Goal: Transaction & Acquisition: Book appointment/travel/reservation

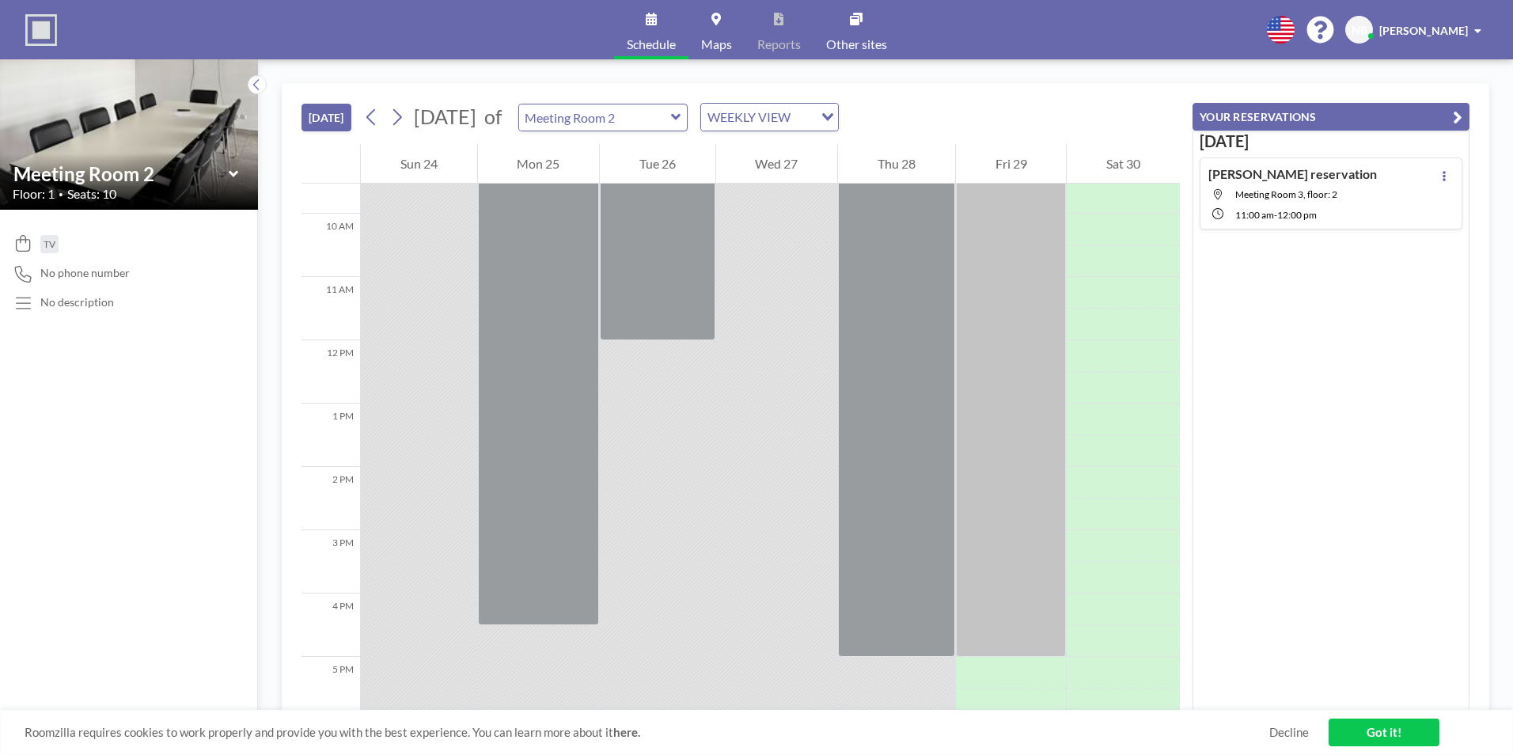
scroll to position [525, 0]
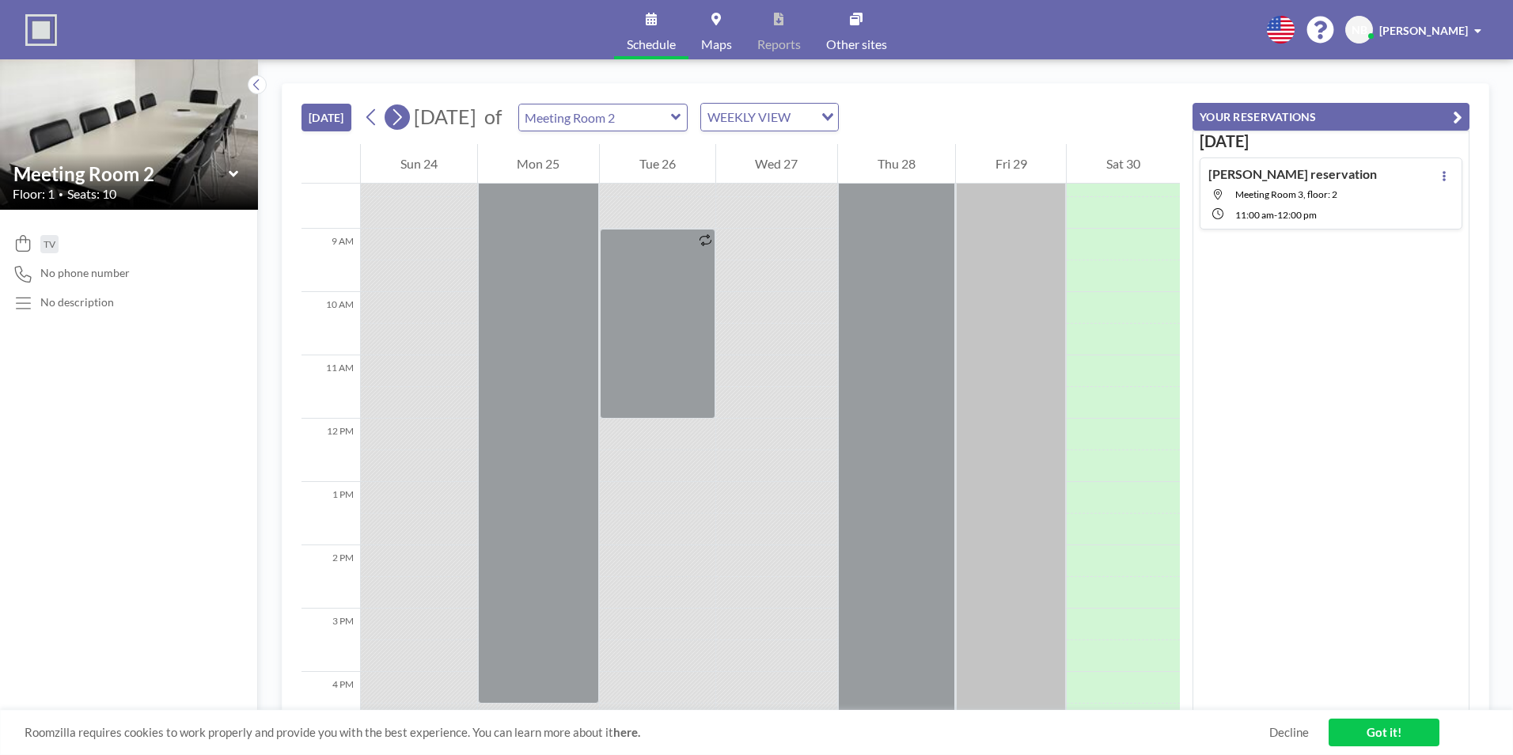
click at [397, 116] on icon at bounding box center [396, 117] width 15 height 24
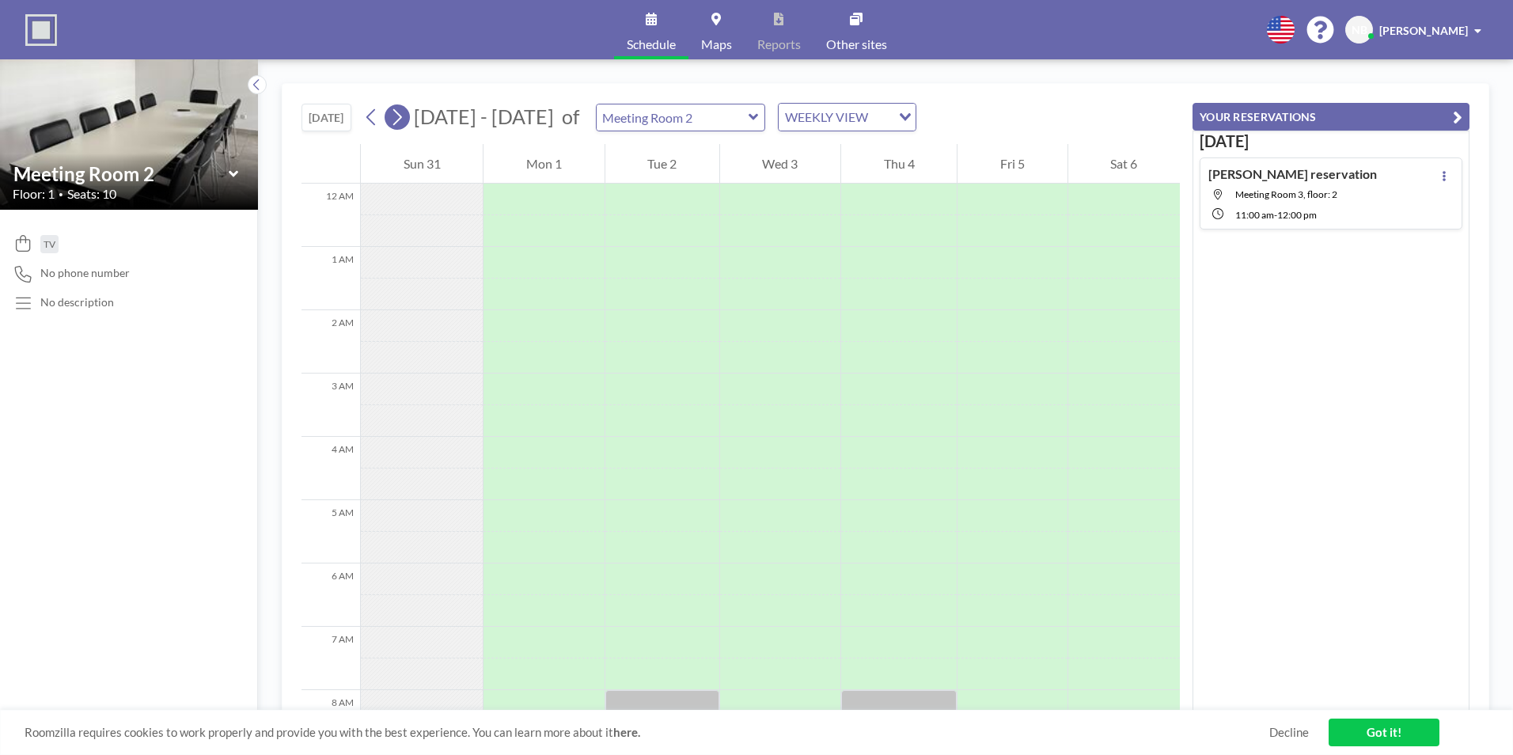
scroll to position [475, 0]
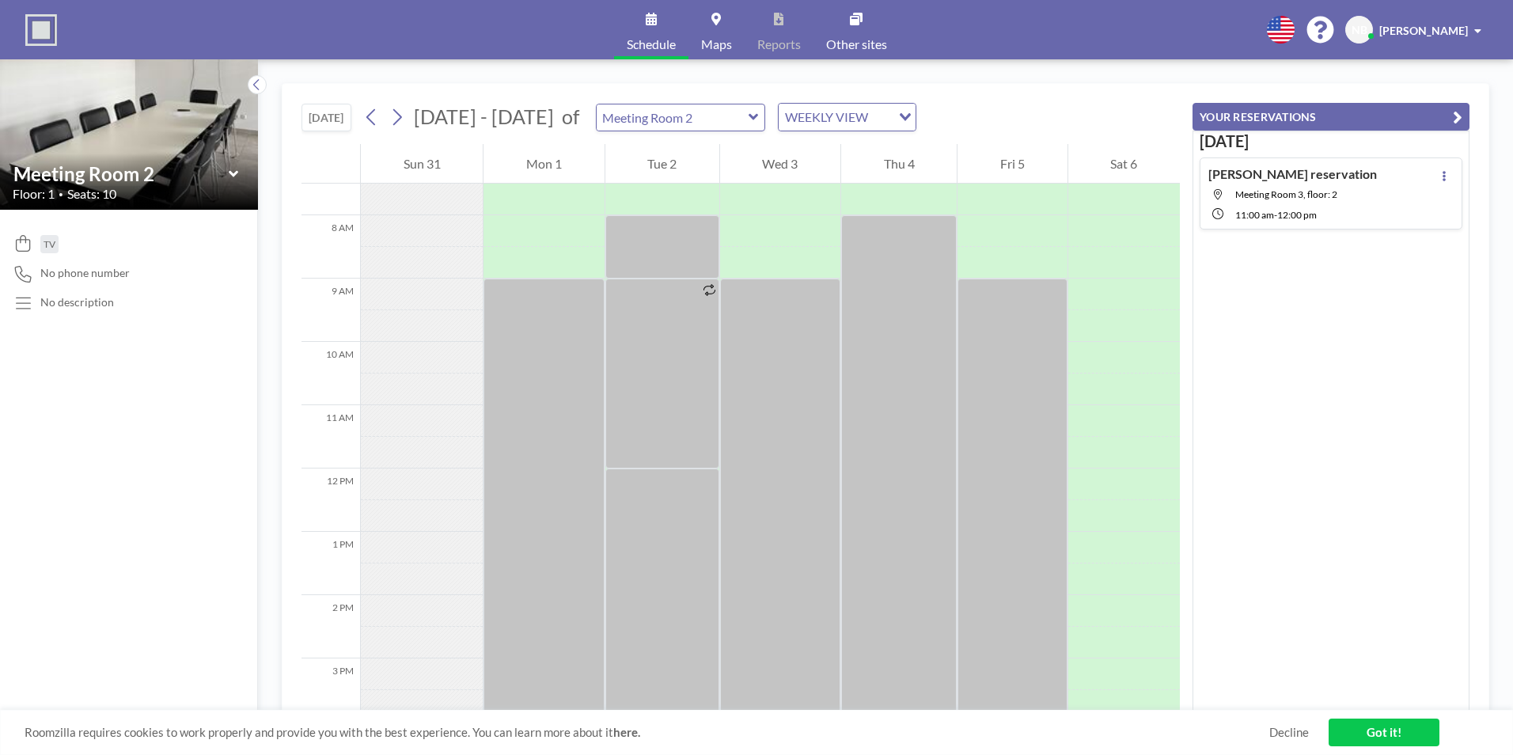
click at [749, 116] on icon at bounding box center [753, 117] width 9 height 6
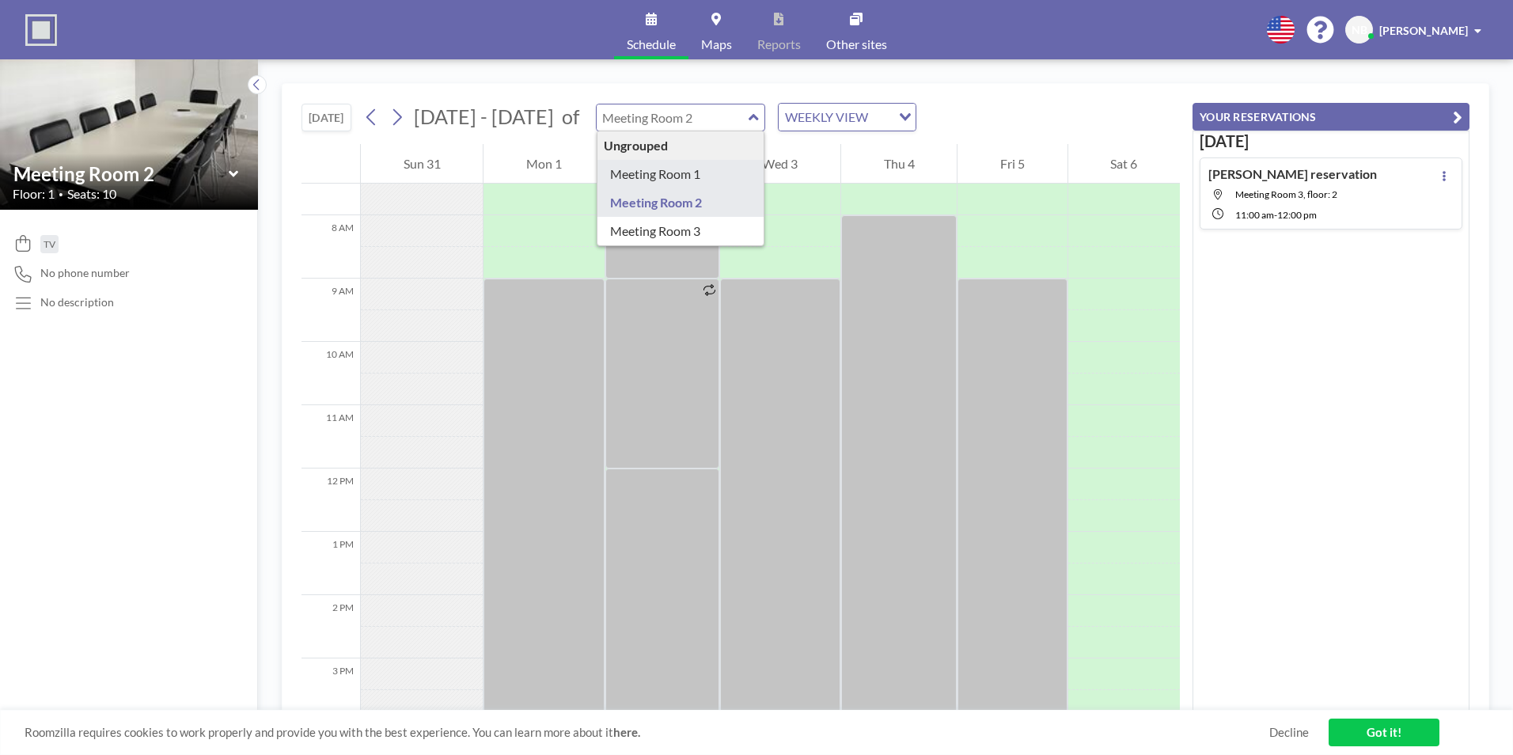
type input "Meeting Room 1"
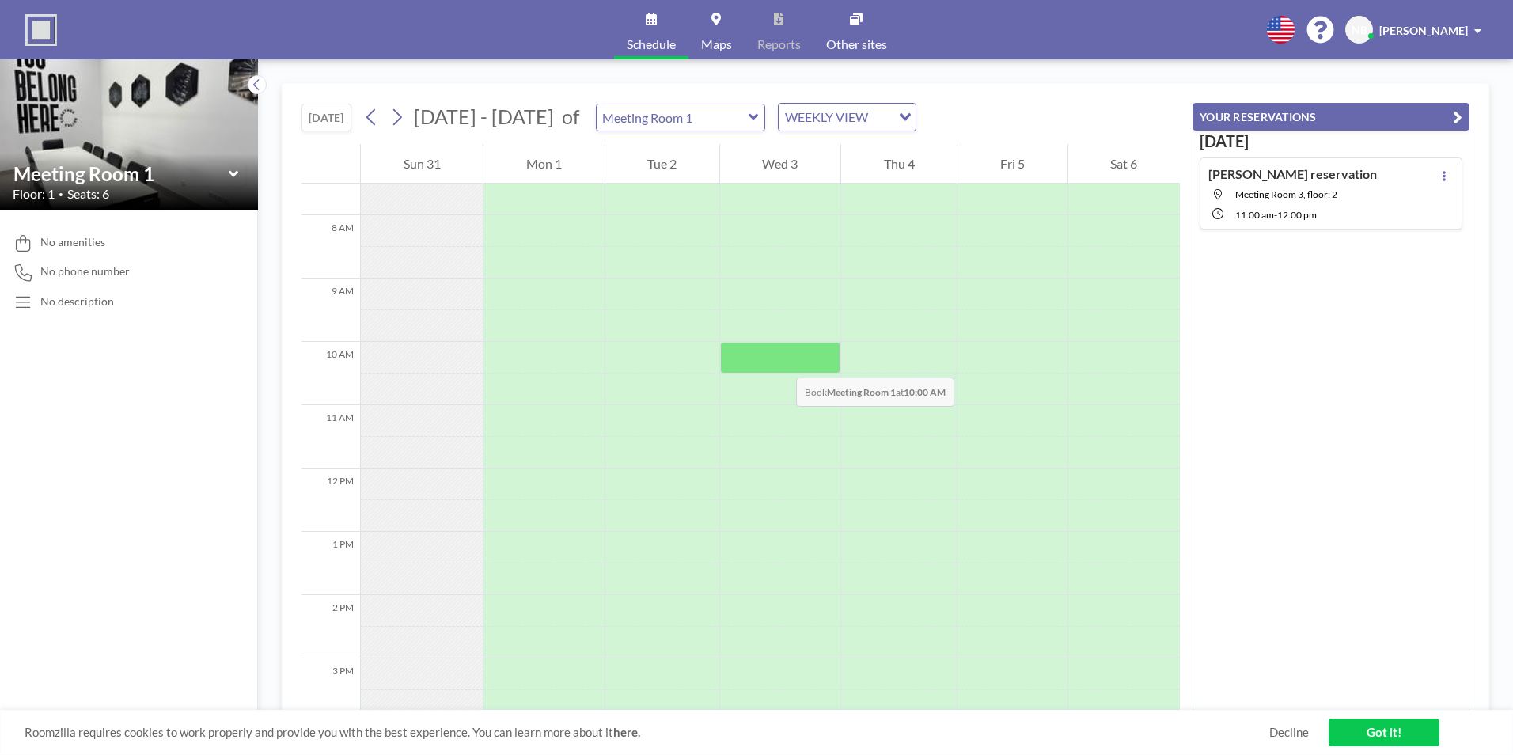
click at [780, 362] on div at bounding box center [780, 358] width 120 height 32
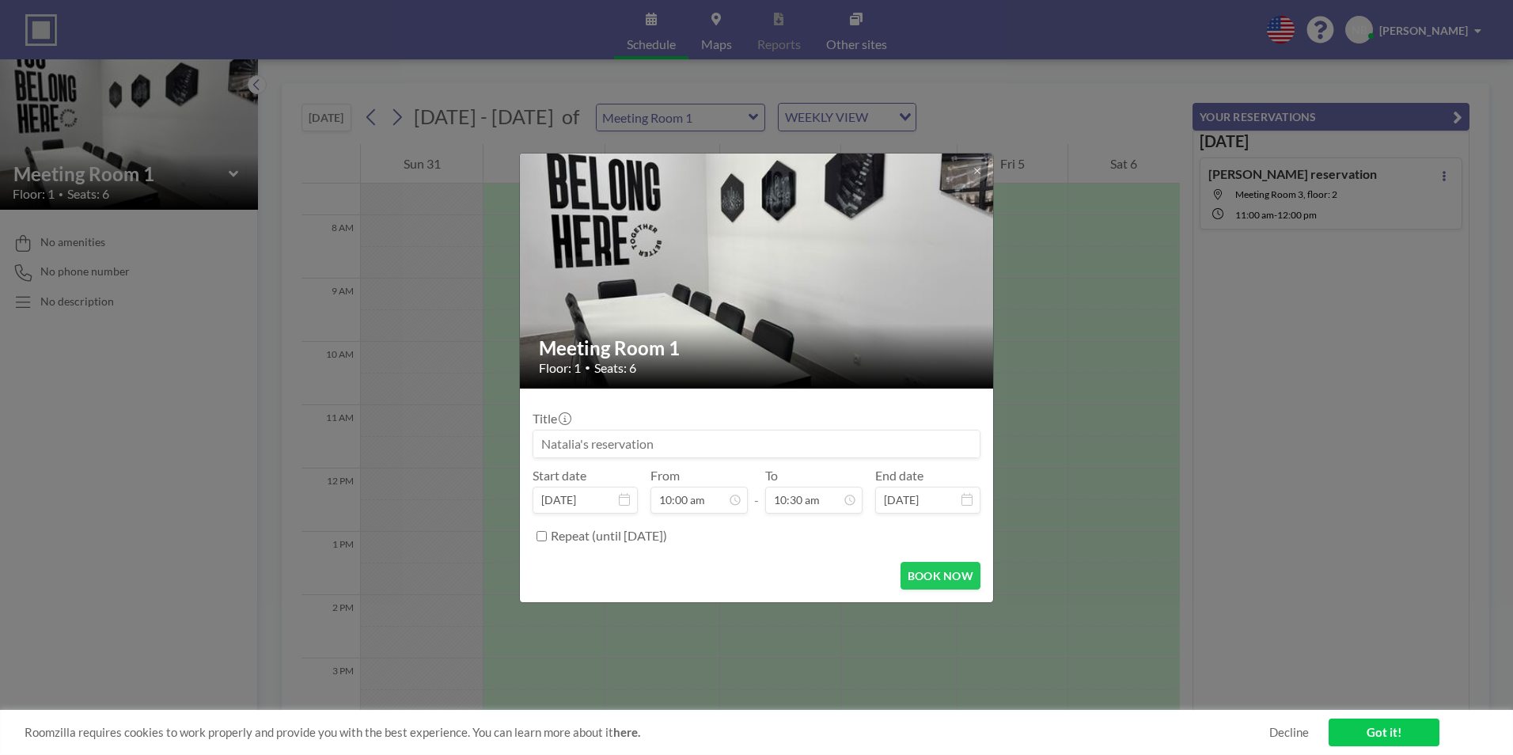
click at [780, 362] on div "Floor: 1 • Seats: 6" at bounding box center [757, 368] width 437 height 16
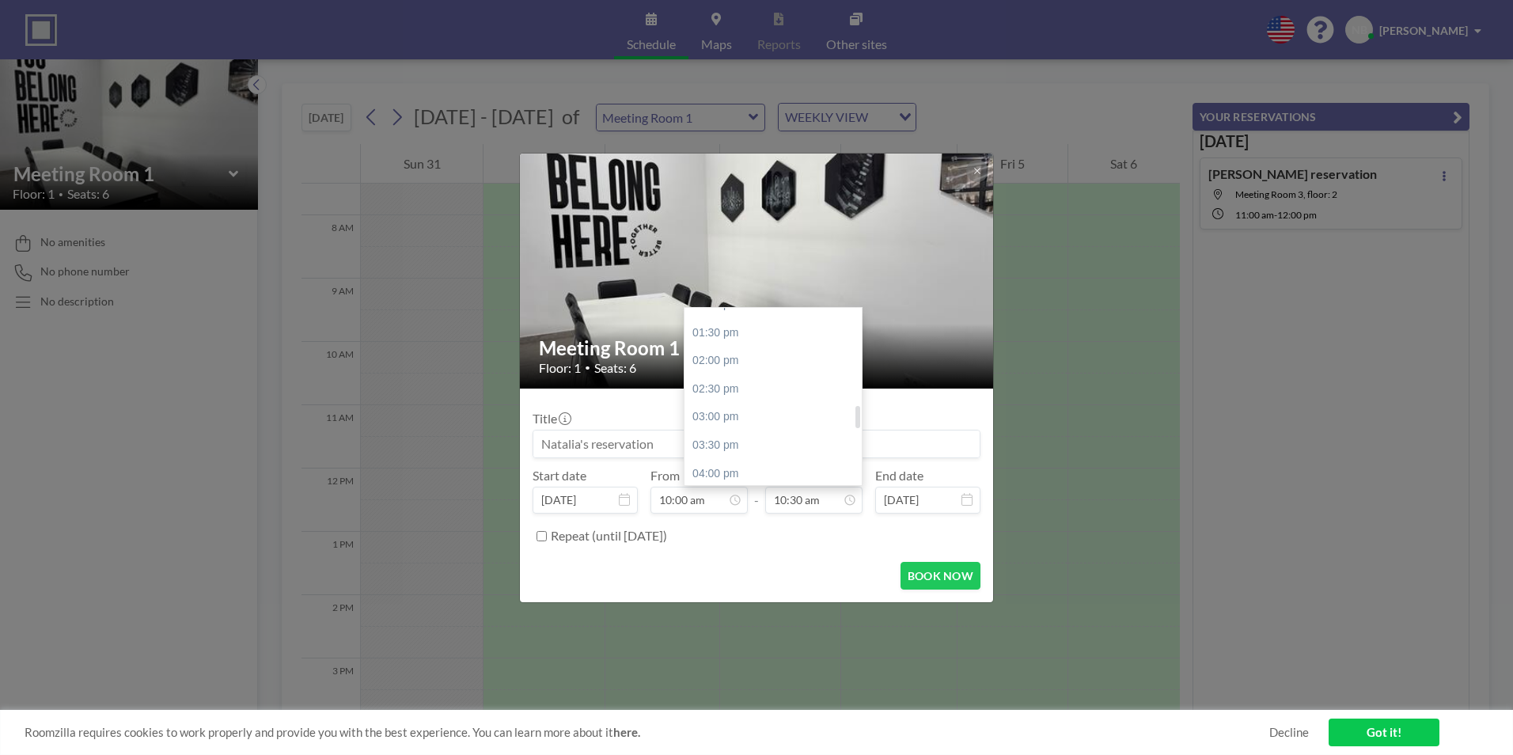
scroll to position [829, 0]
click at [727, 340] on div "03:00 pm" at bounding box center [777, 338] width 185 height 28
type input "03:00 pm"
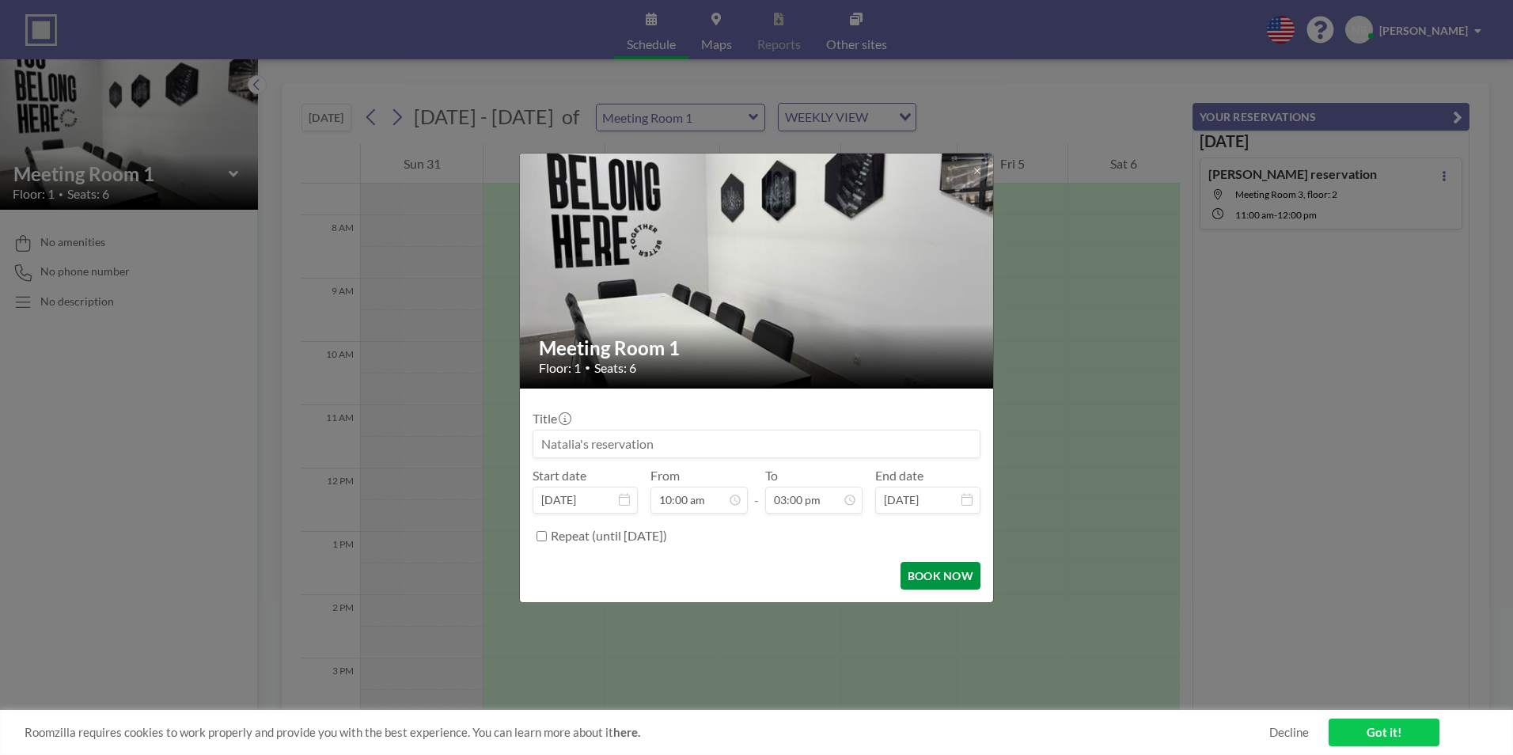
click at [939, 575] on button "BOOK NOW" at bounding box center [941, 576] width 80 height 28
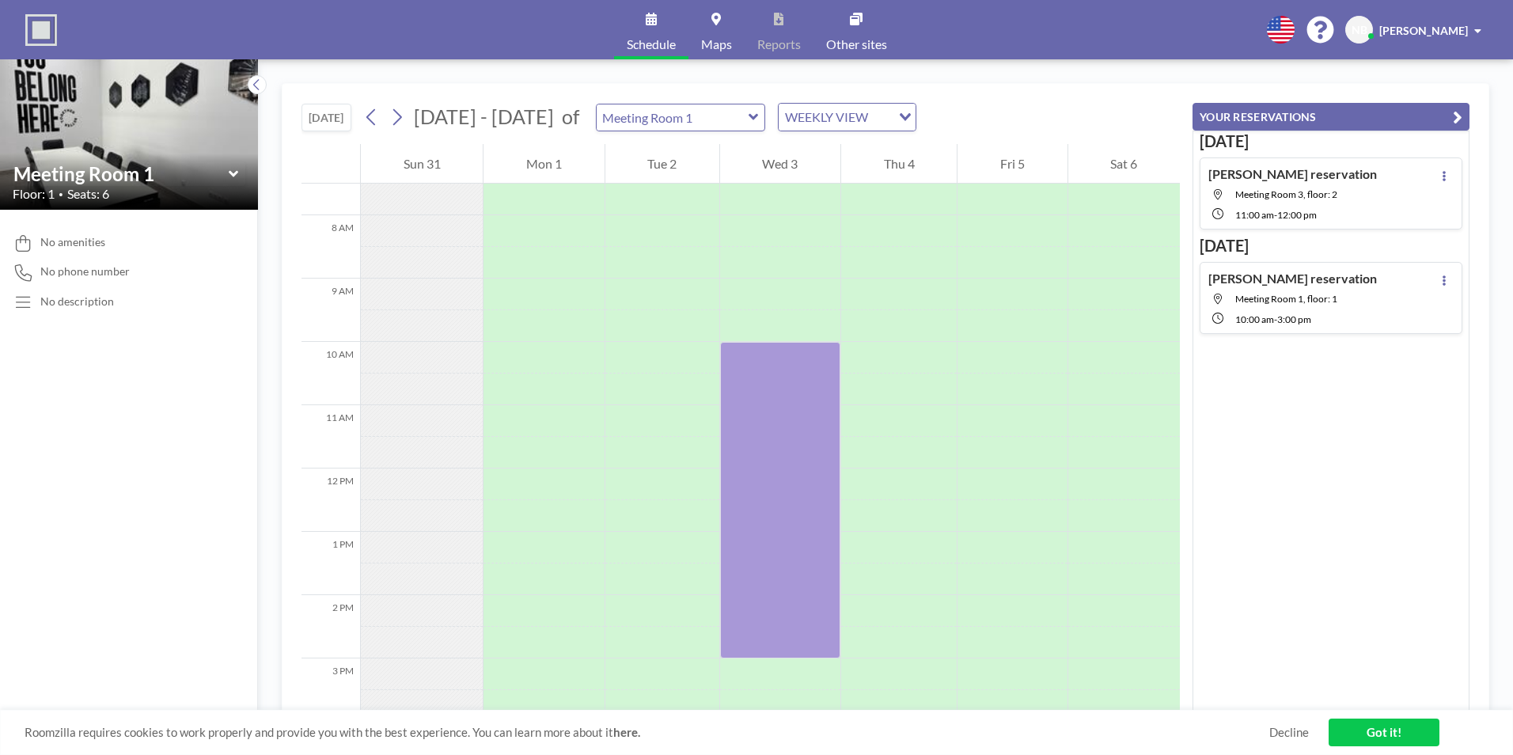
click at [749, 121] on icon at bounding box center [754, 117] width 10 height 16
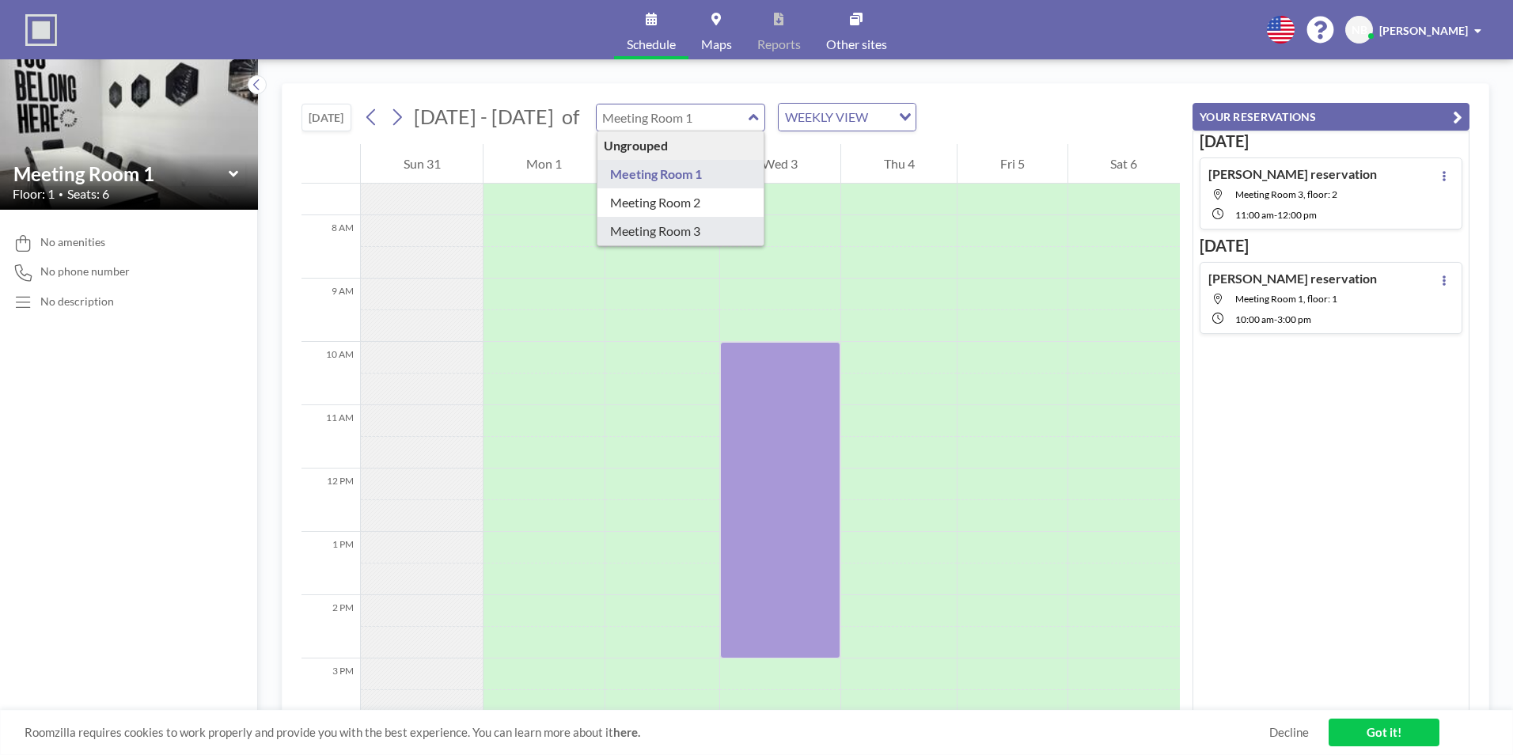
type input "Meeting Room 3"
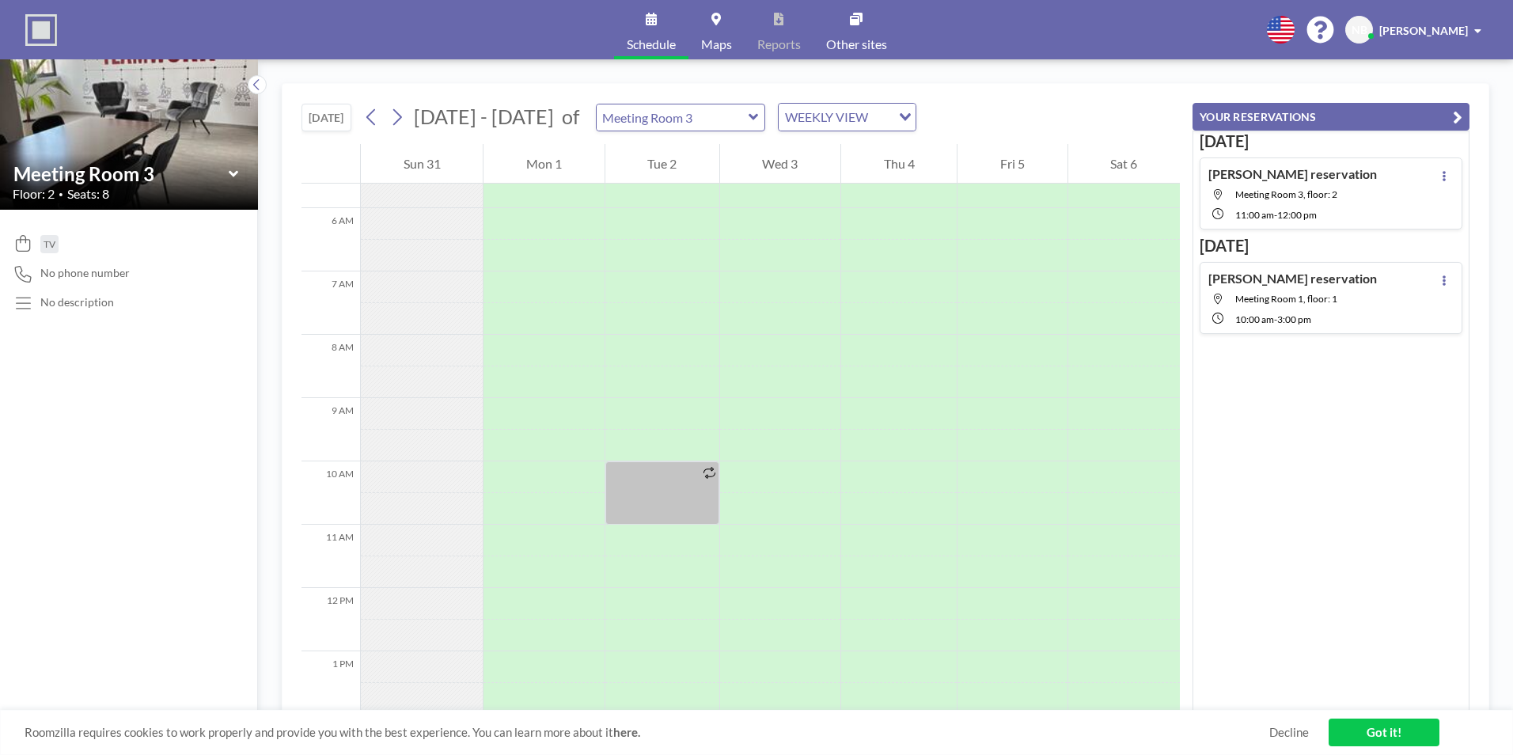
scroll to position [475, 0]
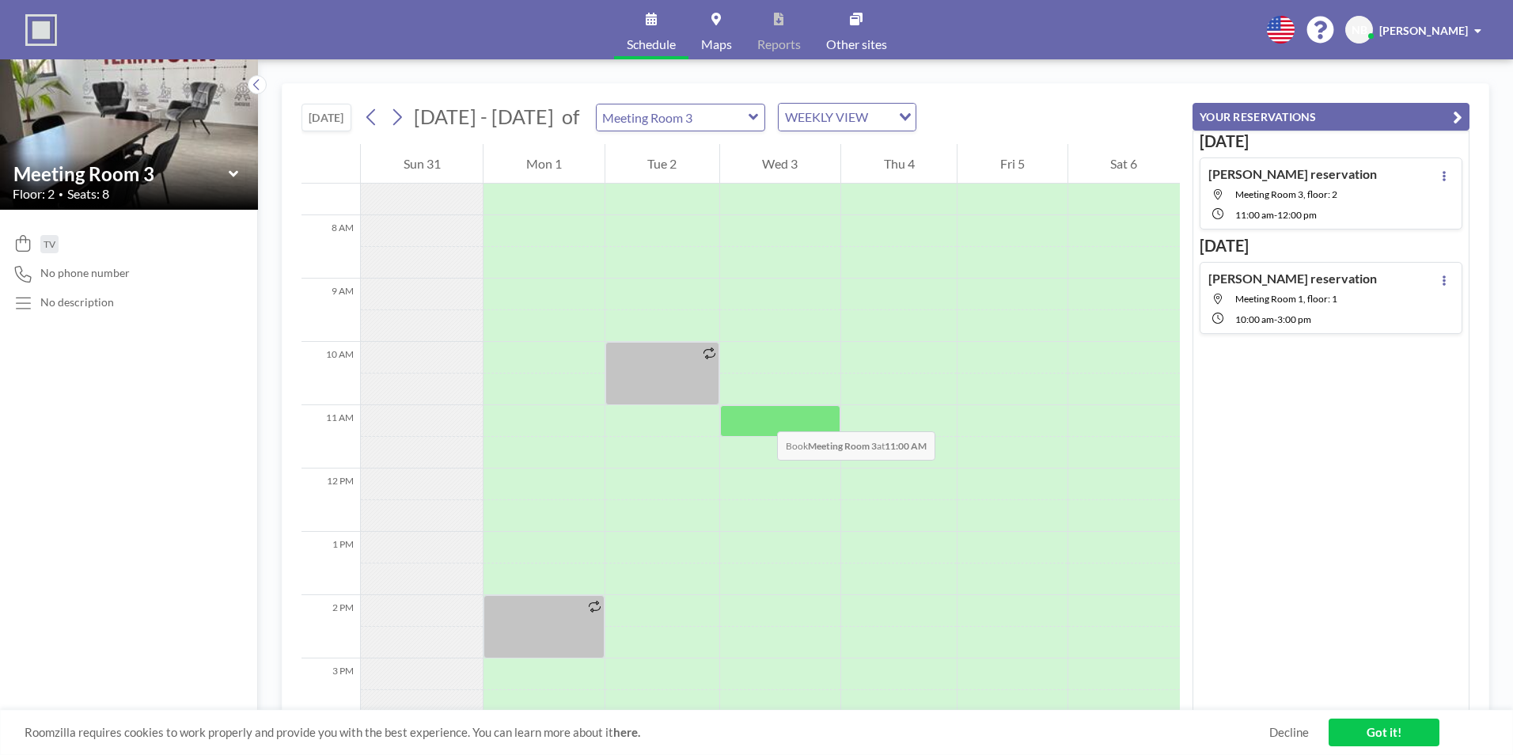
click at [761, 416] on div at bounding box center [780, 421] width 120 height 32
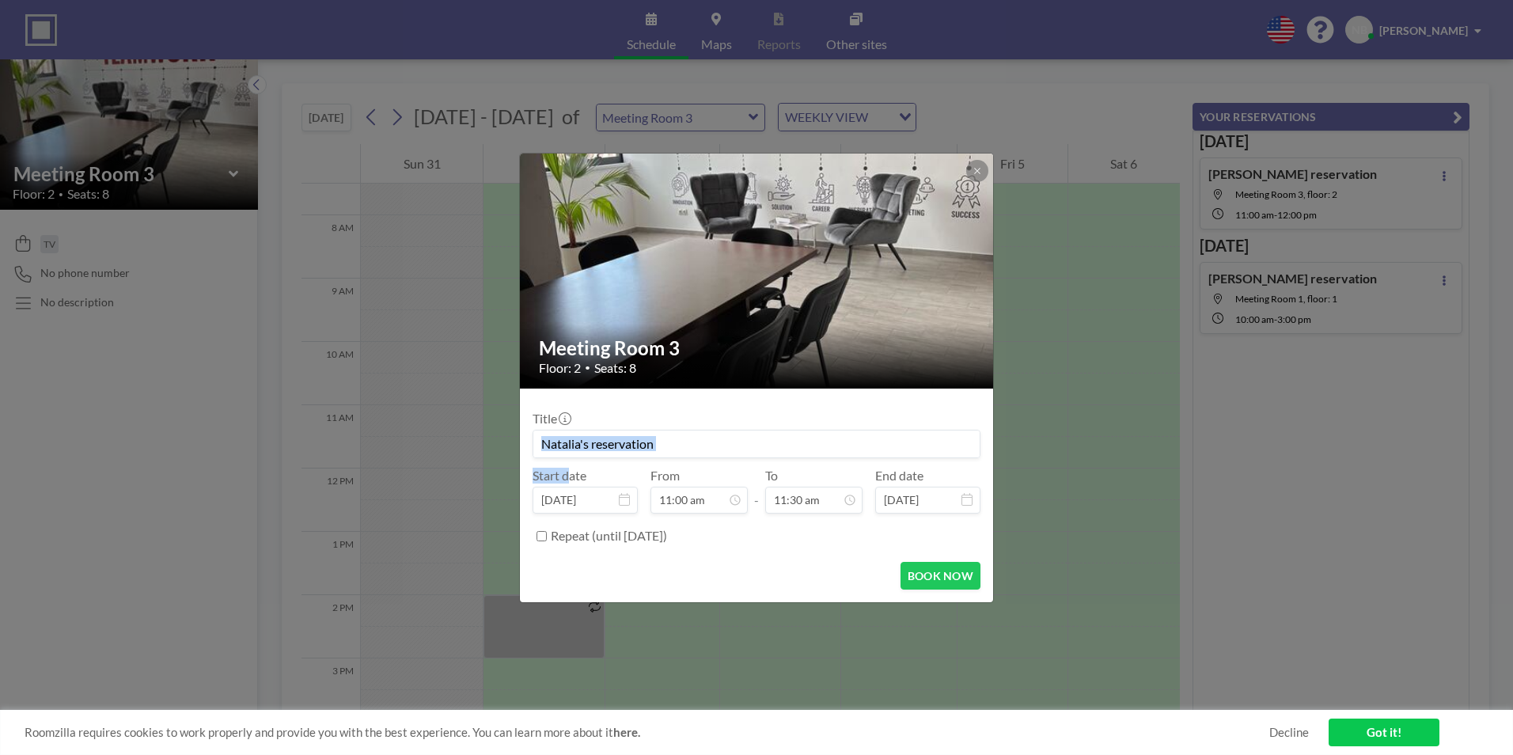
click at [761, 416] on div "Title" at bounding box center [757, 434] width 448 height 47
drag, startPoint x: 761, startPoint y: 416, endPoint x: 789, endPoint y: 496, distance: 84.6
click at [789, 496] on input "11:30 am" at bounding box center [813, 500] width 97 height 27
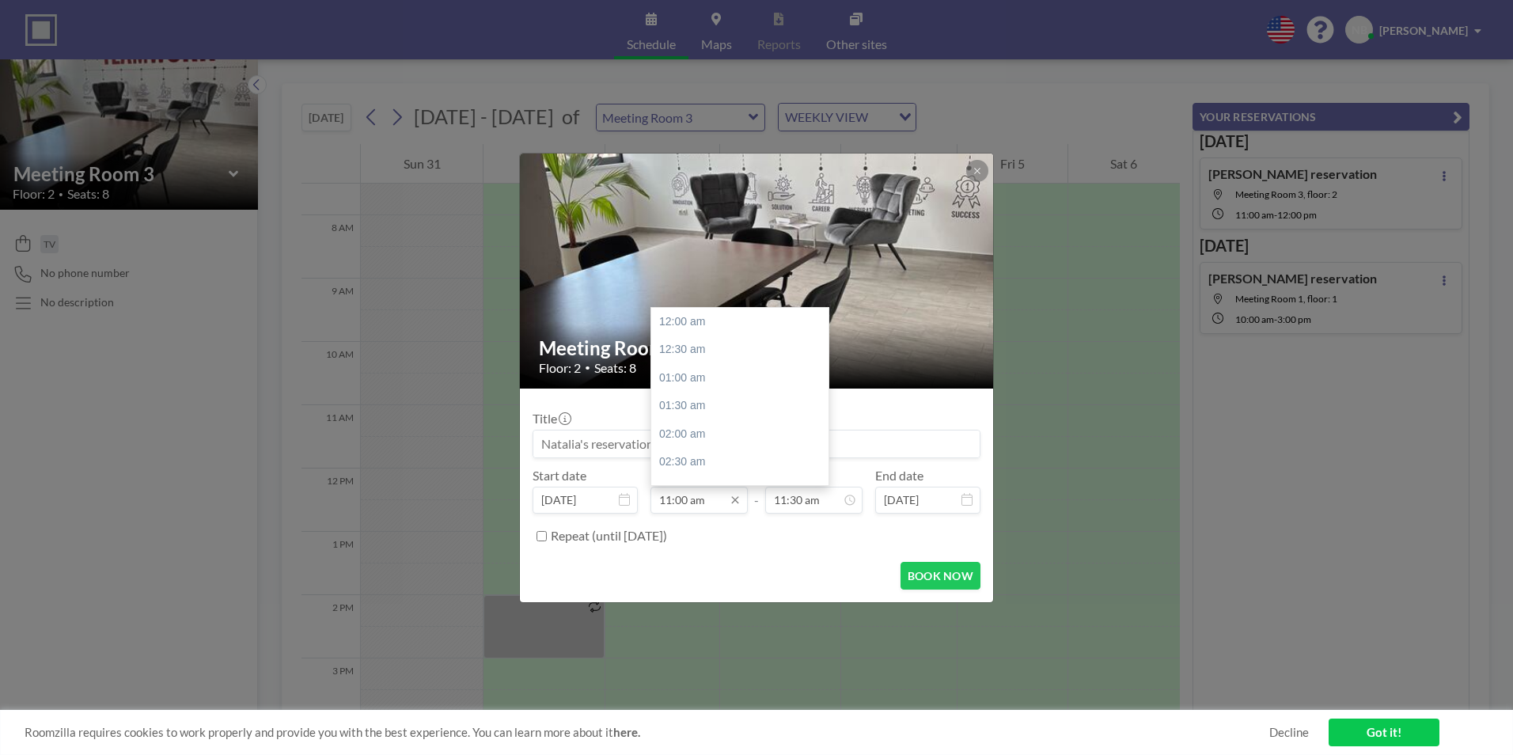
scroll to position [620, 0]
click at [702, 374] on div "12:00 pm" at bounding box center [743, 378] width 185 height 28
type input "12:00 pm"
click at [784, 499] on input "12:30 pm" at bounding box center [813, 500] width 97 height 27
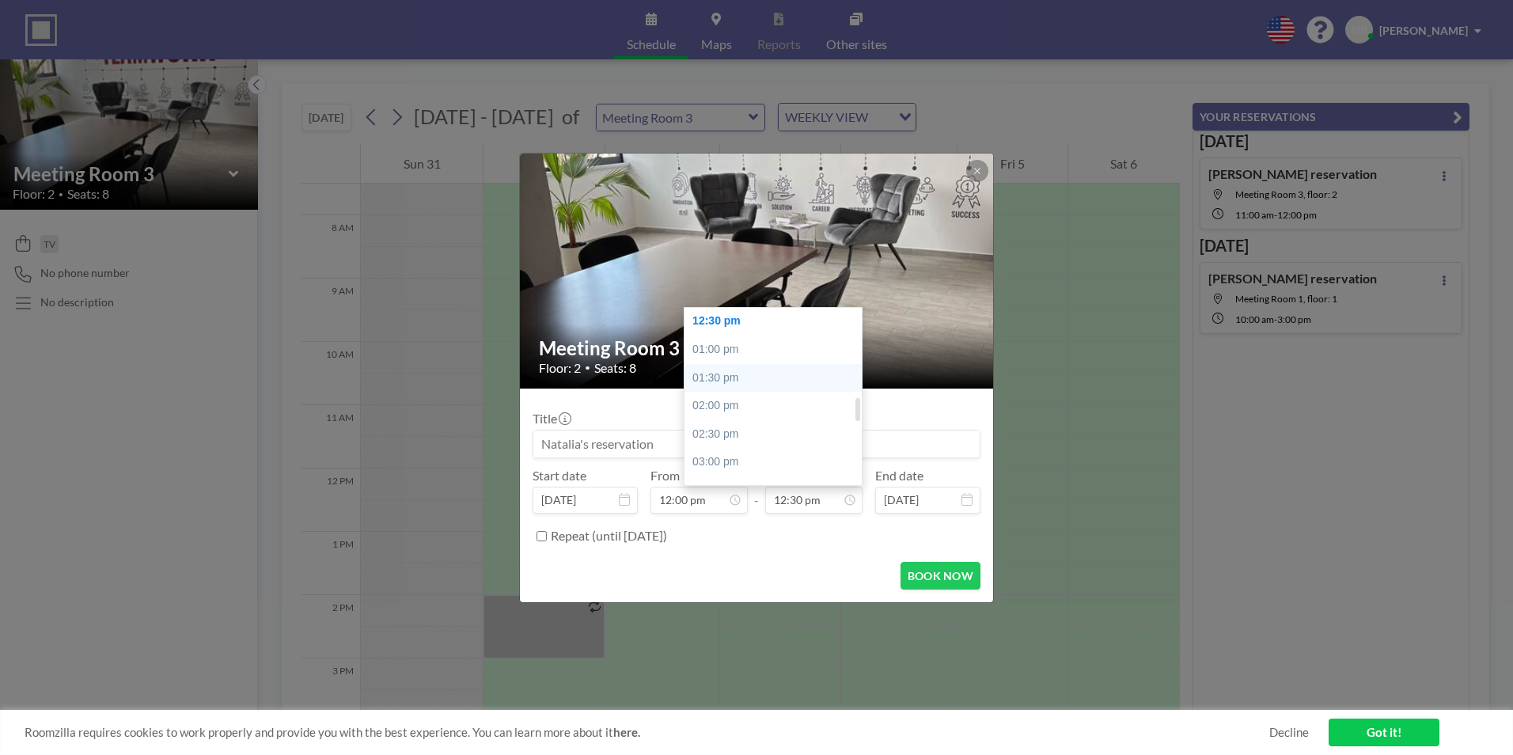
scroll to position [625, 0]
click at [709, 368] on div "12:00 pm" at bounding box center [777, 373] width 185 height 28
type input "12:00 pm"
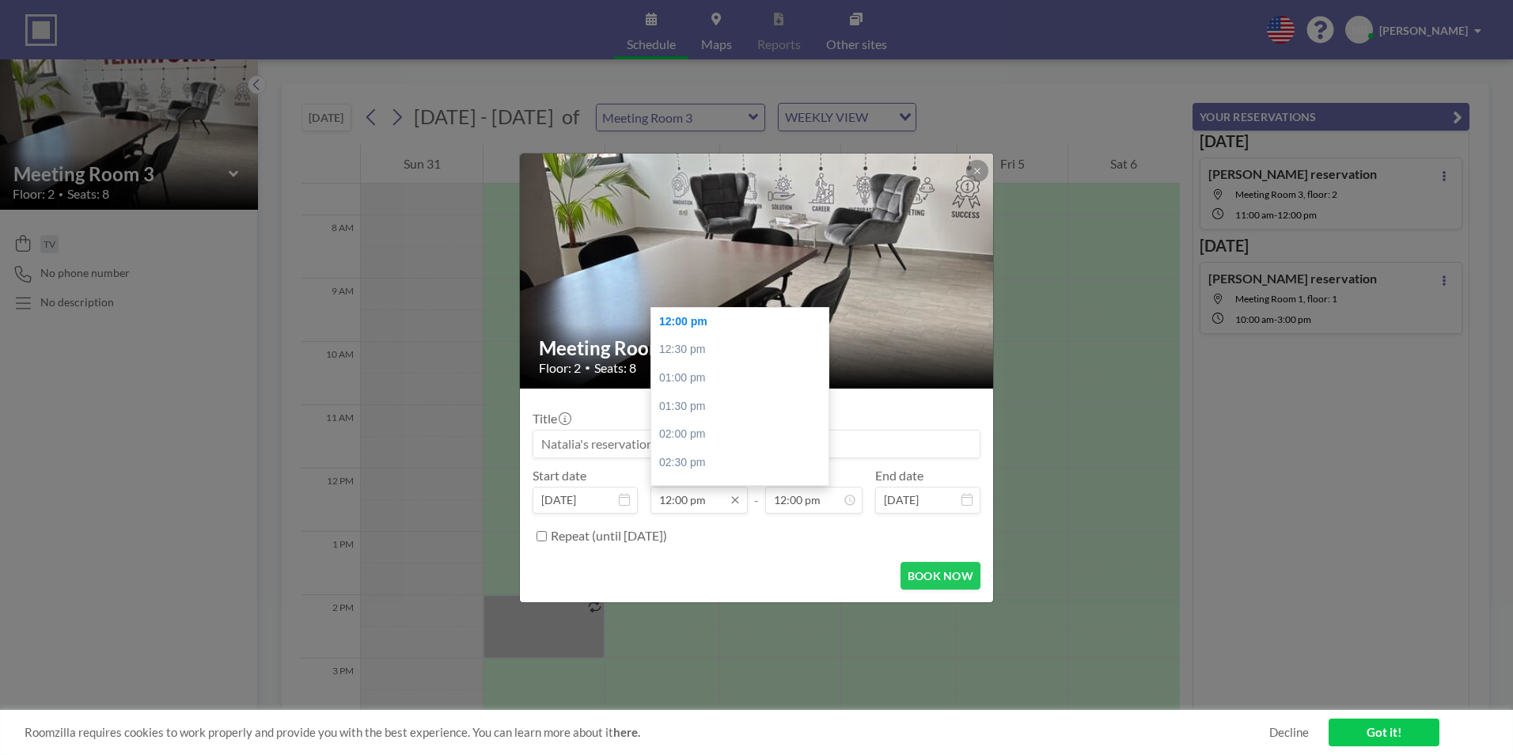
click at [678, 503] on input "12:00 pm" at bounding box center [699, 500] width 97 height 27
click at [674, 344] on div "11:00 am" at bounding box center [743, 345] width 185 height 28
type input "11:00 am"
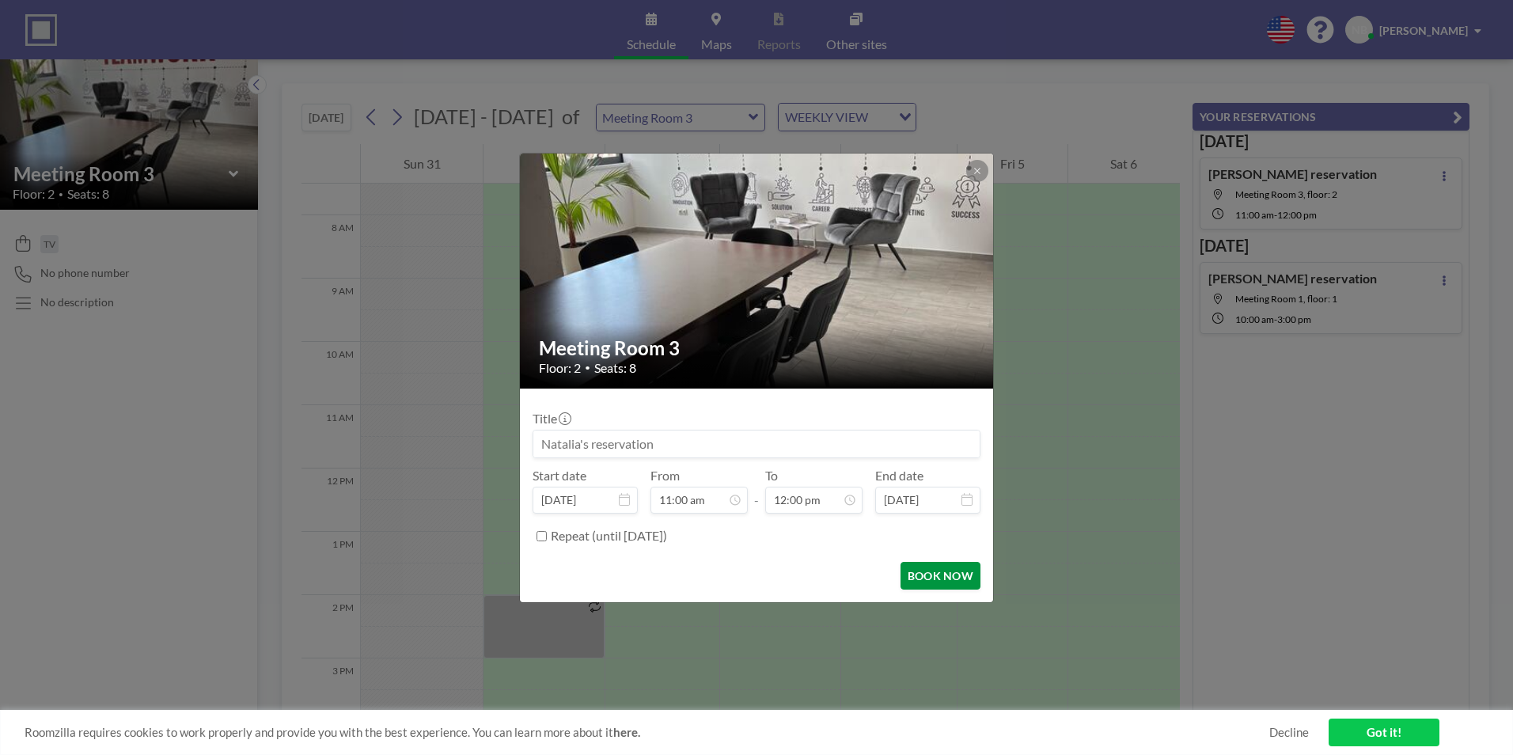
click at [913, 577] on button "BOOK NOW" at bounding box center [941, 576] width 80 height 28
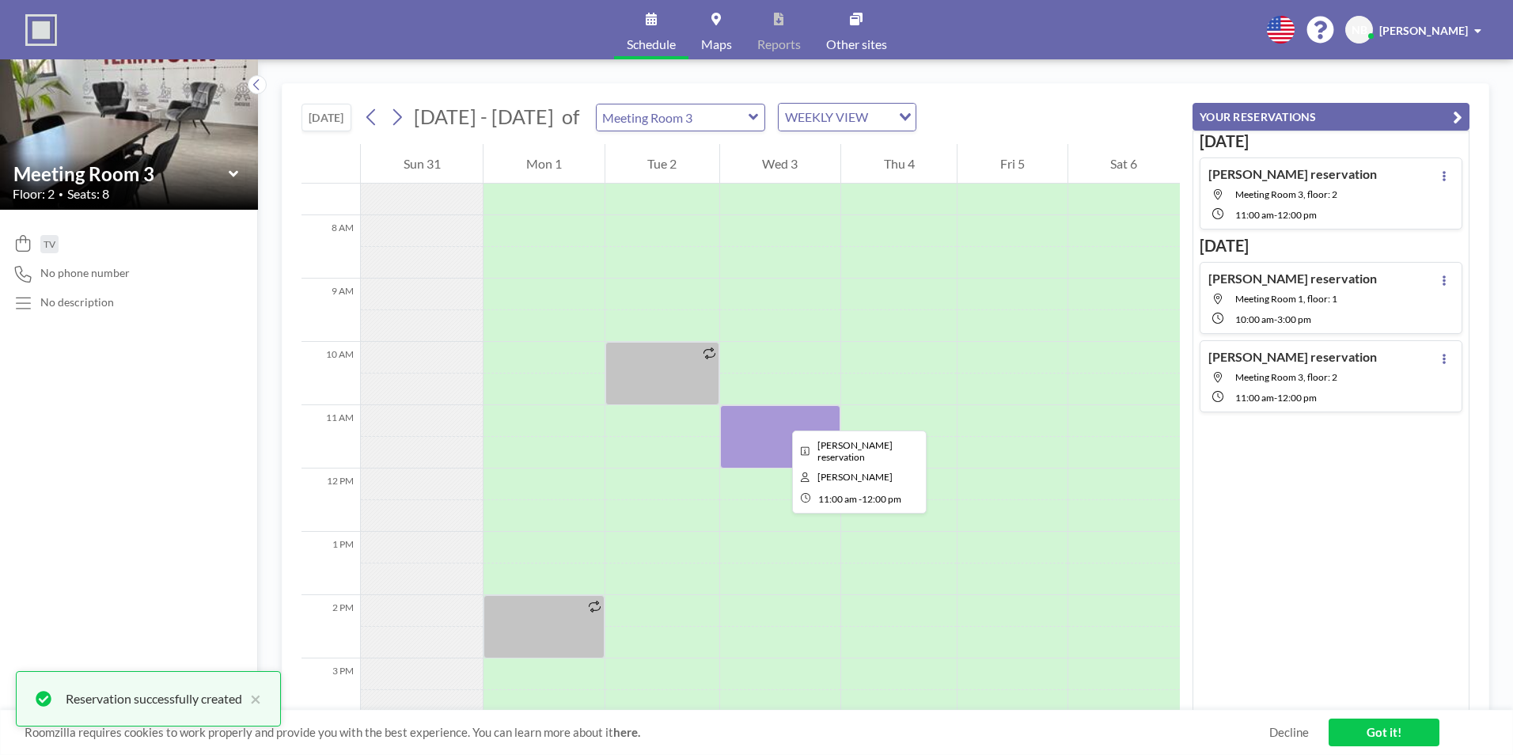
click at [780, 416] on div at bounding box center [780, 436] width 120 height 63
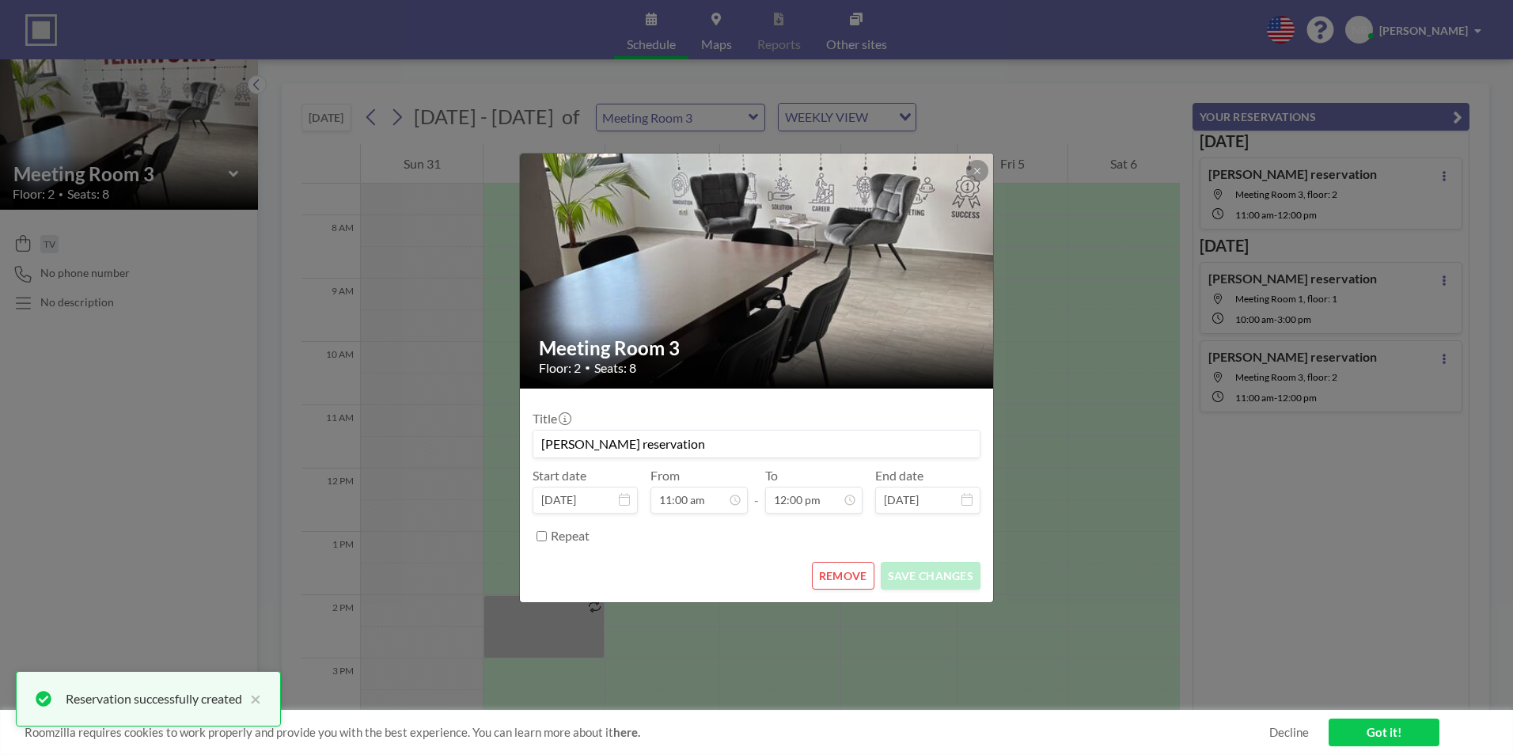
click at [780, 416] on div "Title [PERSON_NAME] reservation" at bounding box center [757, 434] width 448 height 47
drag, startPoint x: 780, startPoint y: 416, endPoint x: 685, endPoint y: 450, distance: 100.6
click at [685, 450] on input "[PERSON_NAME] reservation" at bounding box center [757, 444] width 446 height 27
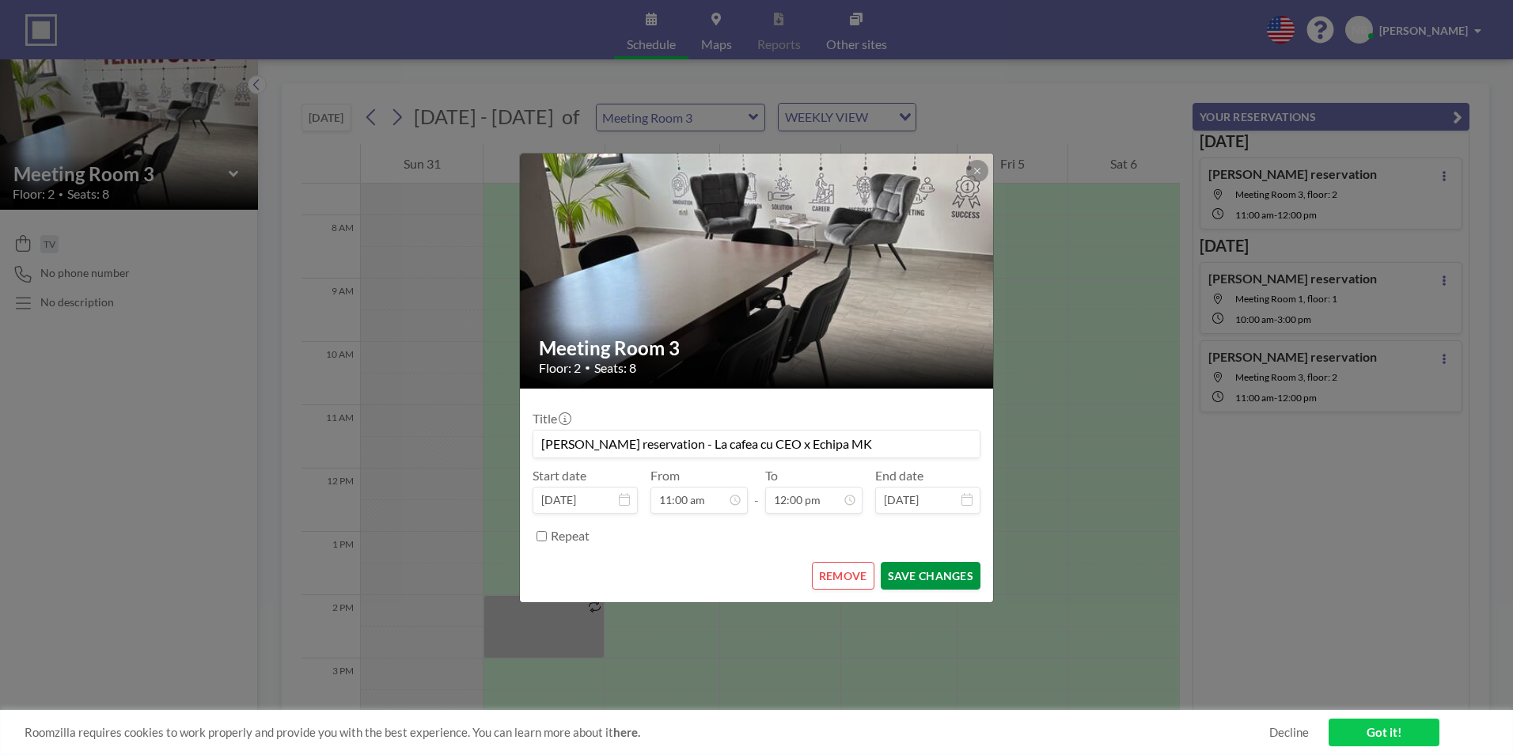
scroll to position [620, 0]
type input "[PERSON_NAME] reservation - La cafea cu CEO x Echipa MK"
click at [922, 578] on button "SAVE CHANGES" at bounding box center [931, 576] width 100 height 28
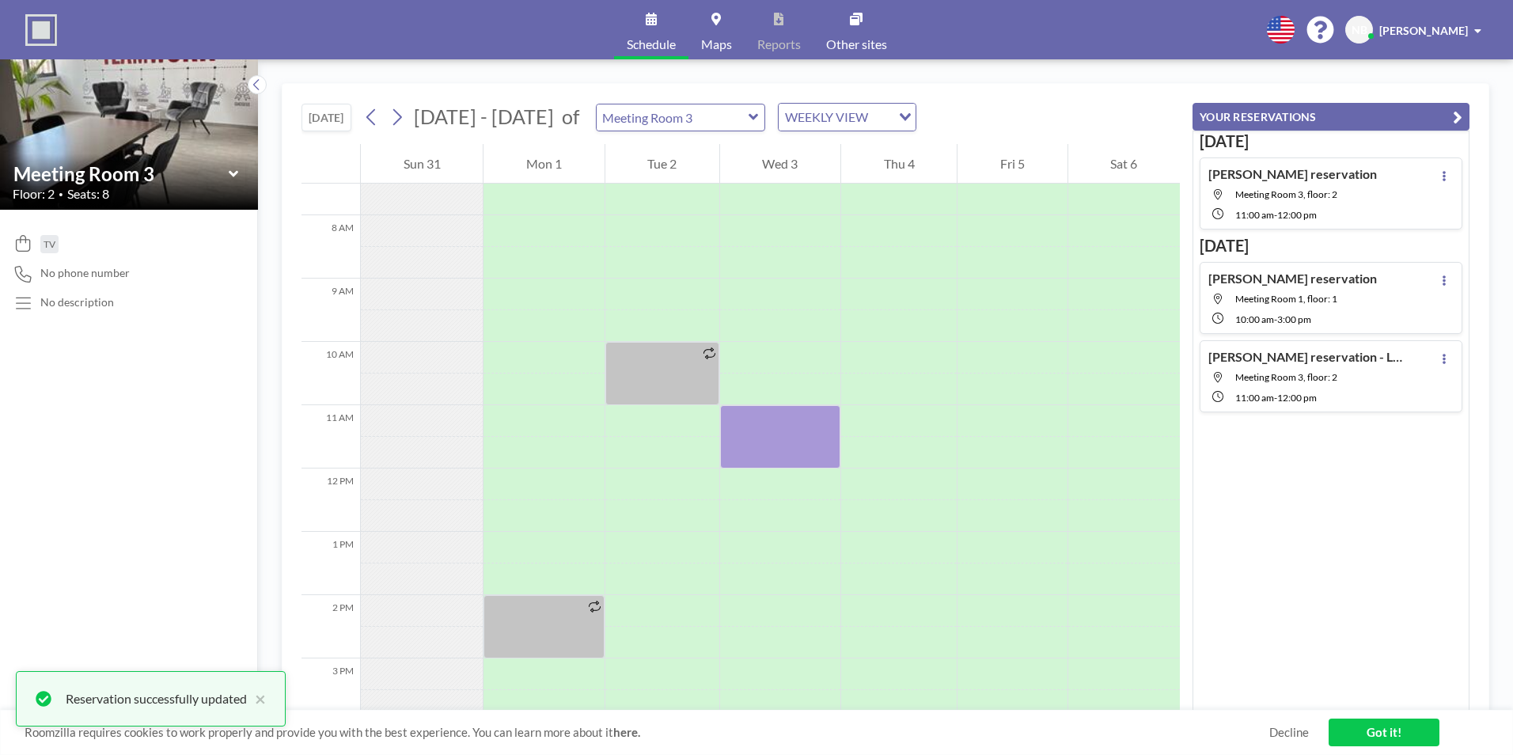
click at [749, 117] on icon at bounding box center [753, 117] width 9 height 6
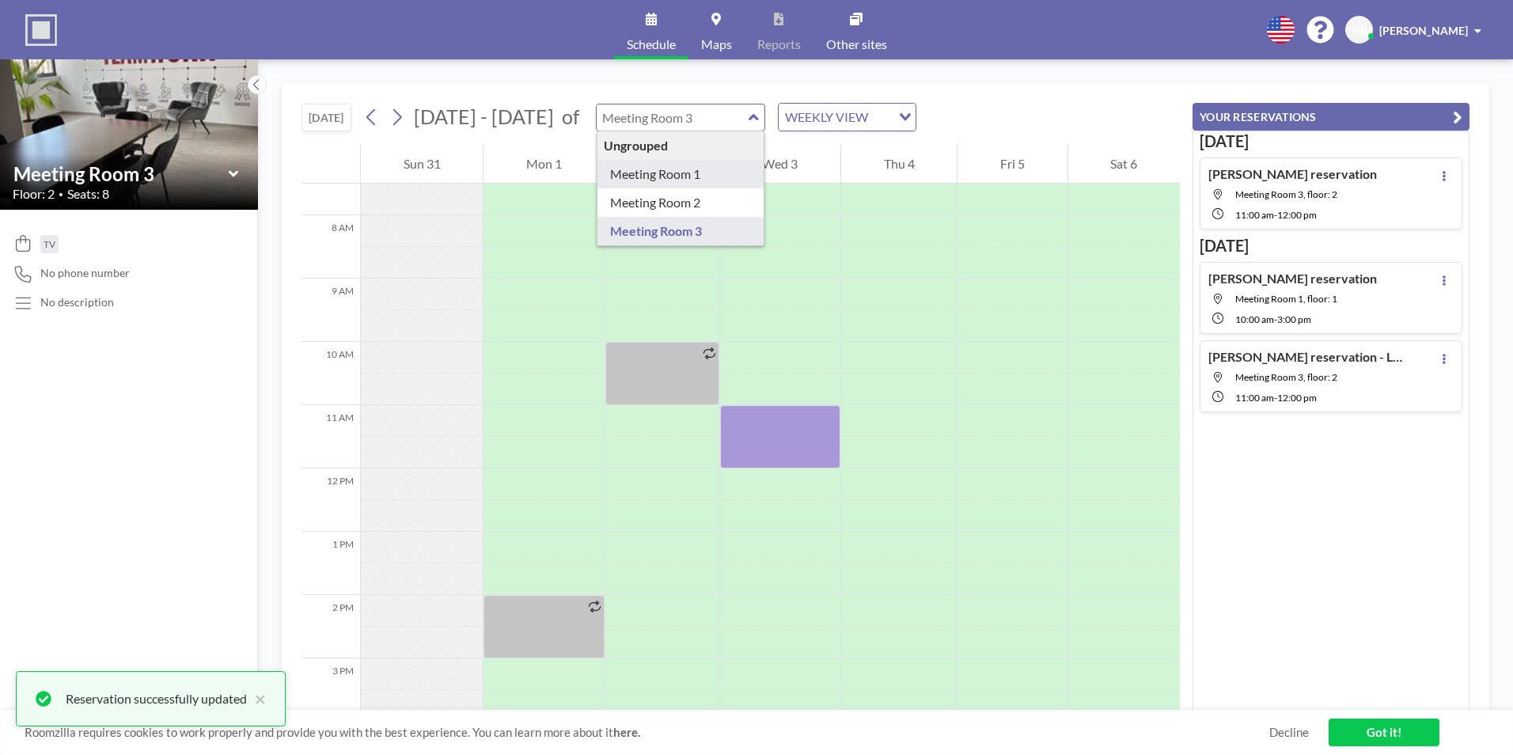
type input "Meeting Room 1"
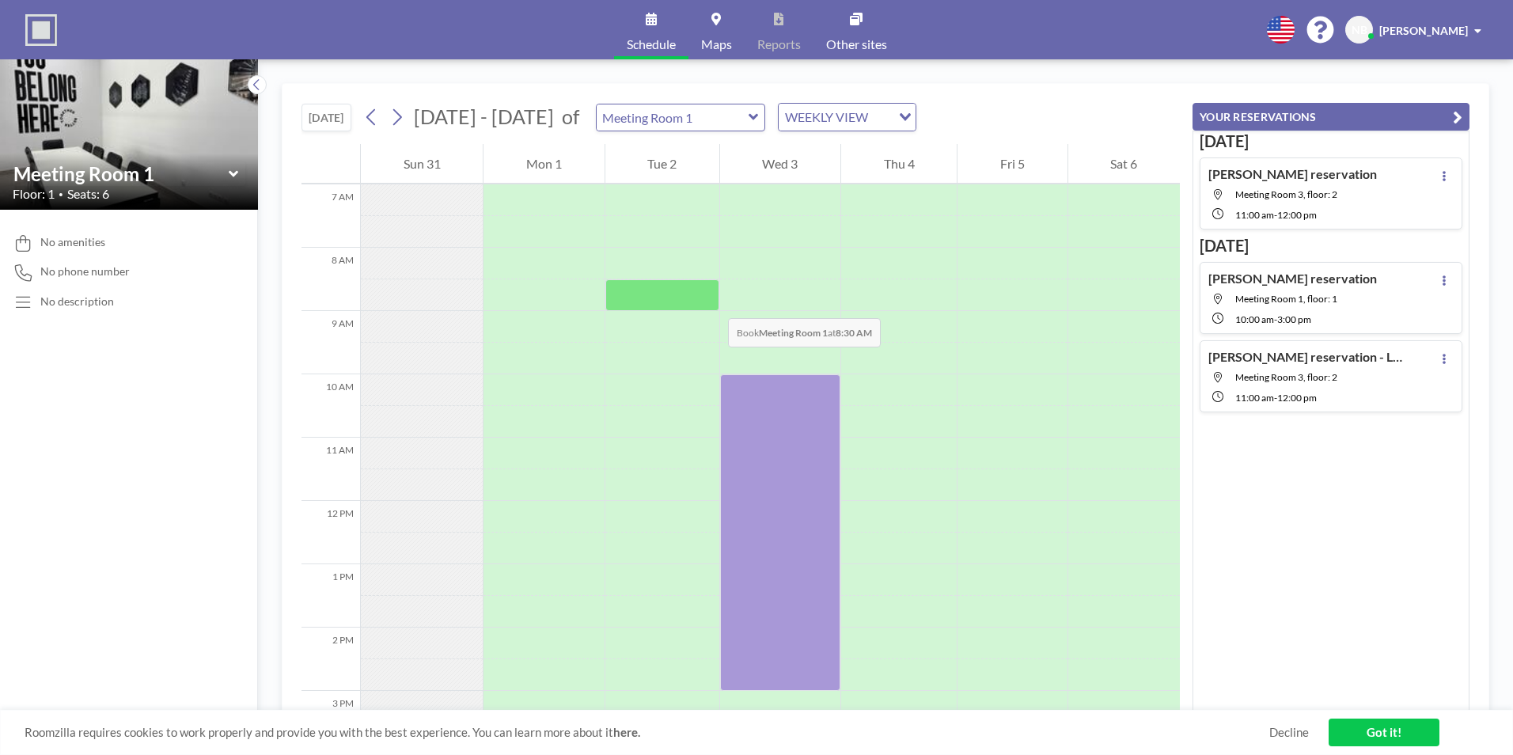
scroll to position [475, 0]
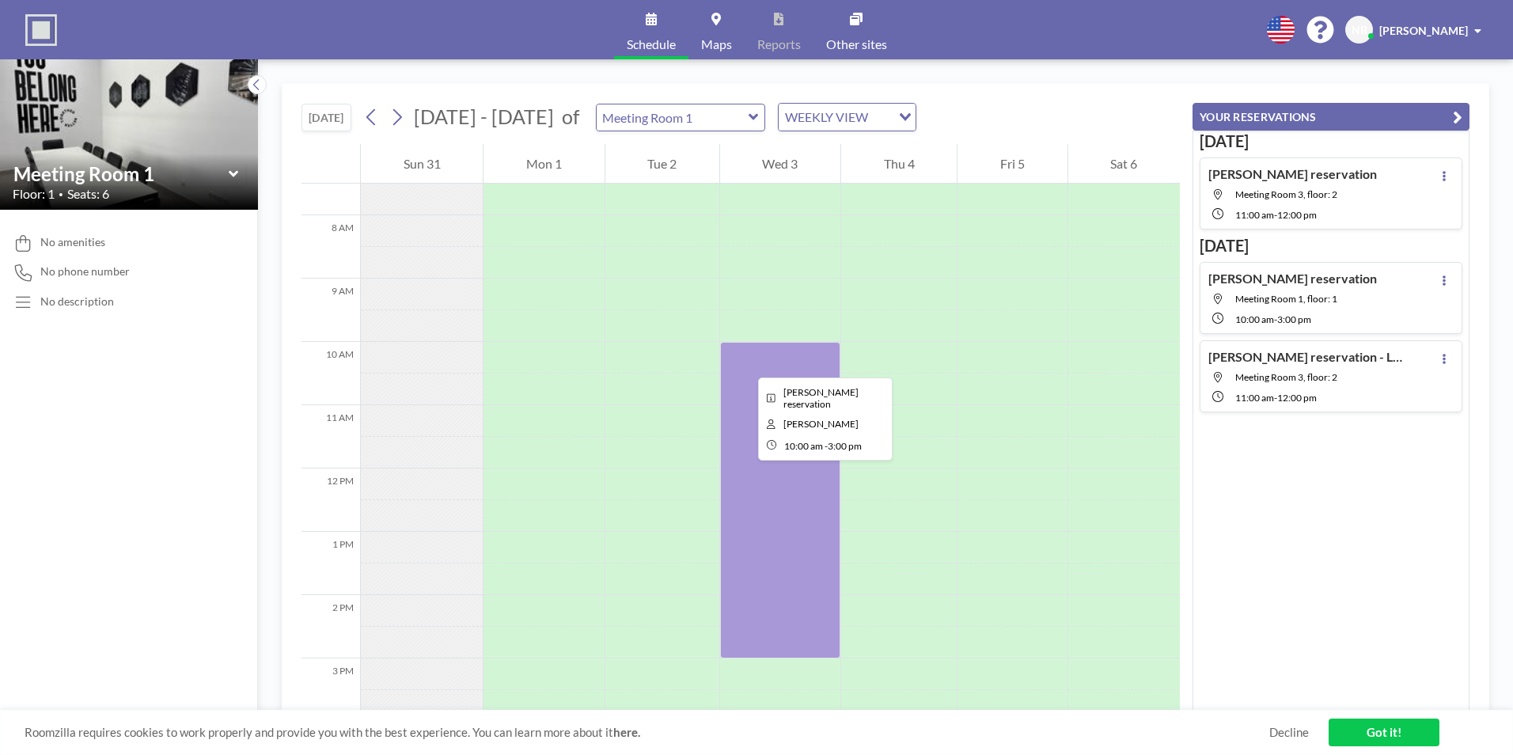
click at [746, 363] on div at bounding box center [780, 500] width 120 height 317
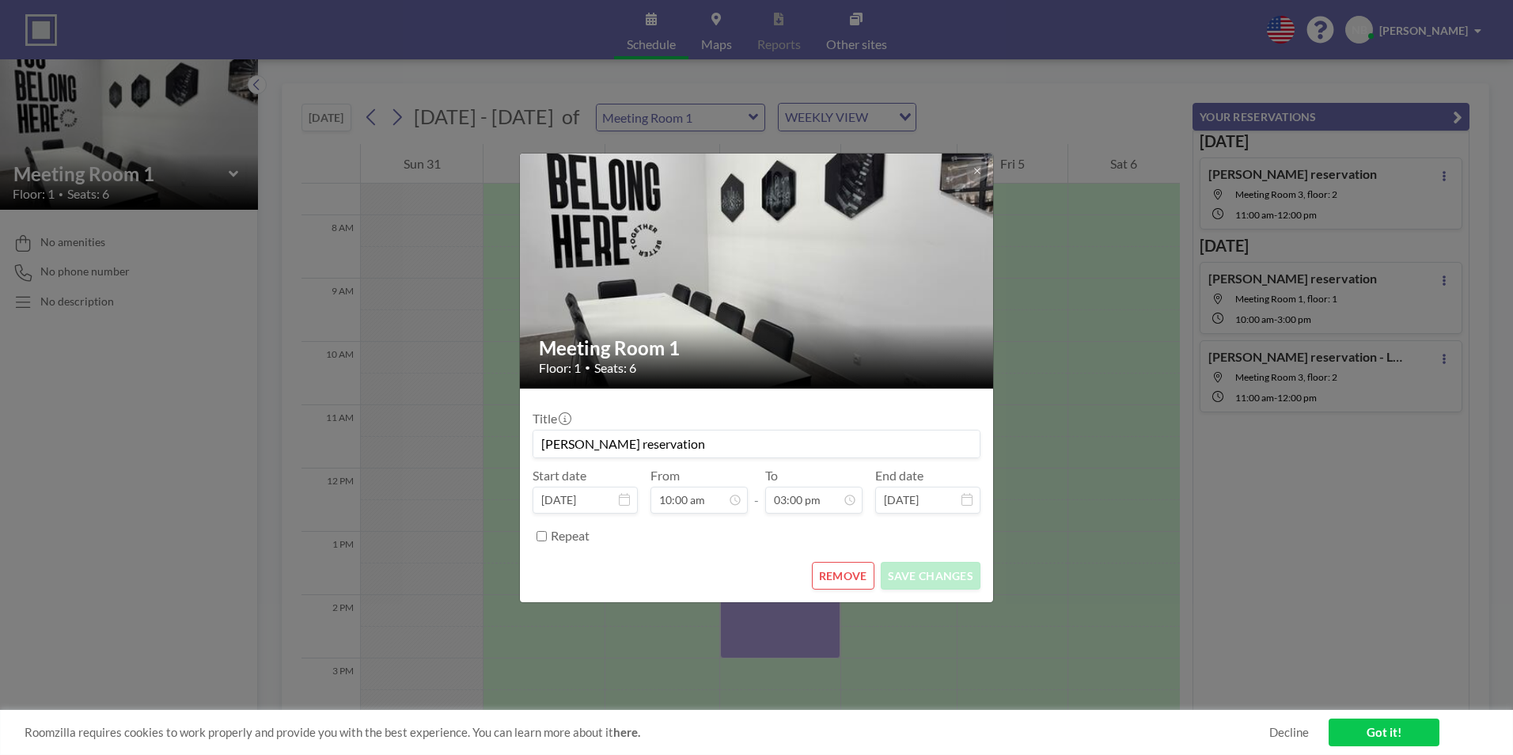
scroll to position [564, 0]
click at [674, 448] on input "[PERSON_NAME] reservation" at bounding box center [757, 444] width 446 height 27
paste input "Ședință de lucru: Nara x echipa"
click at [658, 444] on input "[PERSON_NAME] reservationȘedință de lucru: Nara x echipa" at bounding box center [757, 444] width 446 height 27
click at [837, 445] on input "[PERSON_NAME] reservation - Ședință de lucru: Nara x echipa" at bounding box center [757, 444] width 446 height 27
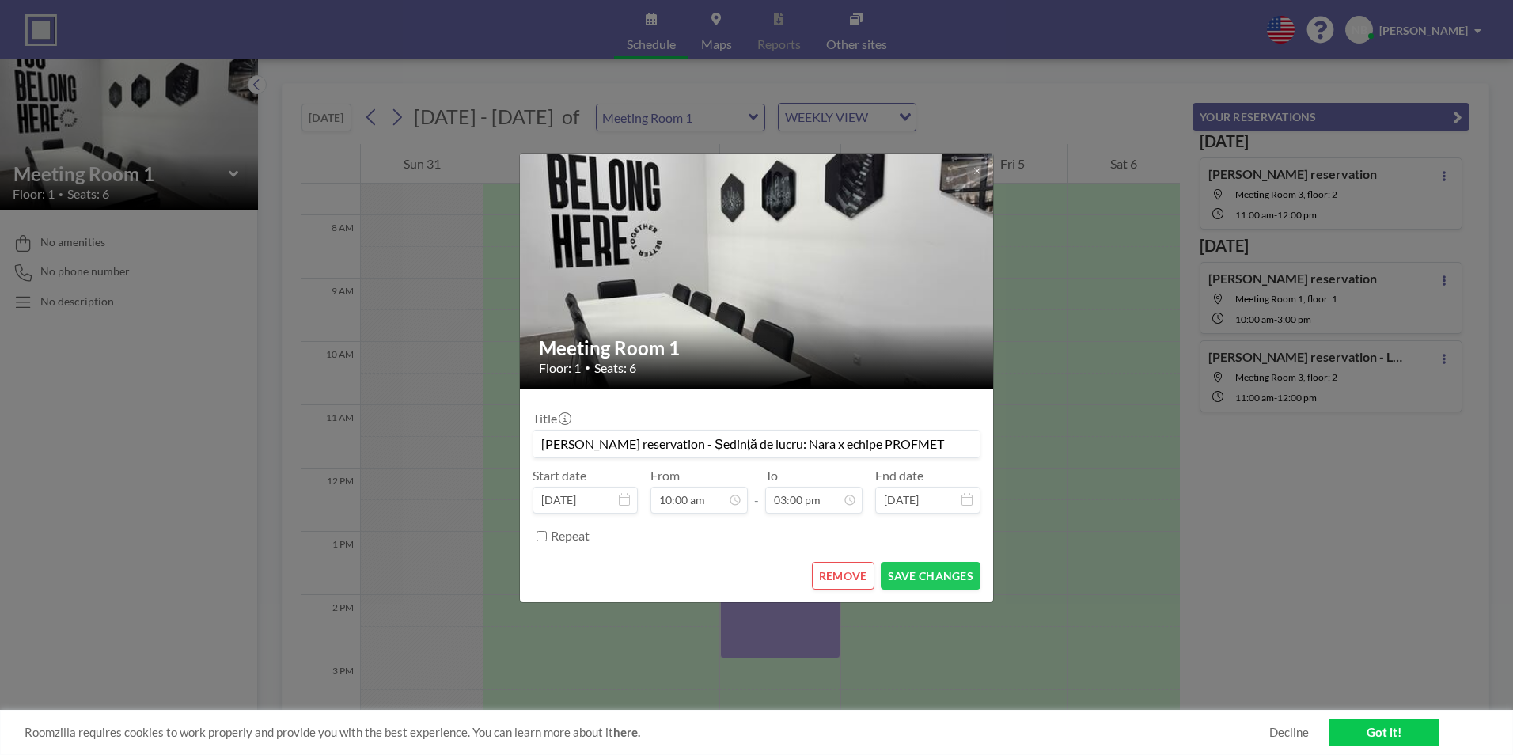
click at [807, 443] on input "[PERSON_NAME] reservation - Ședință de lucru: Nara x echipe PROFMET" at bounding box center [757, 444] width 446 height 27
type input "[PERSON_NAME] reservation - Ședință de lucru: Nara x Echipe PROFMET"
click at [946, 580] on button "SAVE CHANGES" at bounding box center [931, 576] width 100 height 28
